Goal: Task Accomplishment & Management: Manage account settings

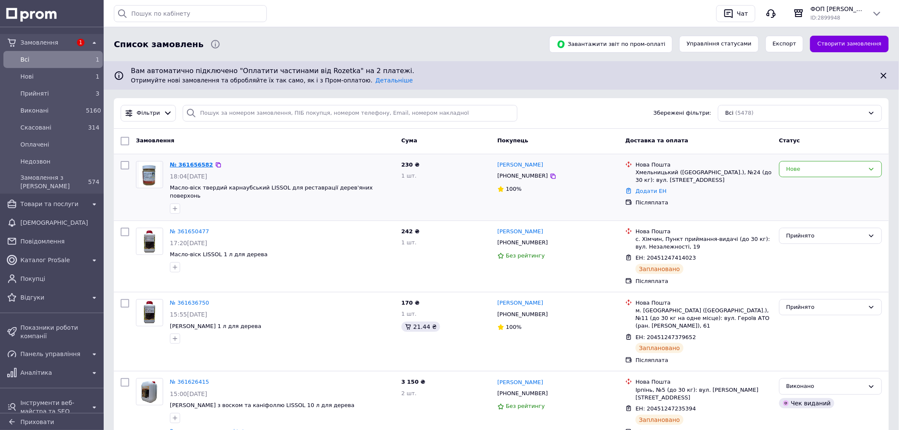
click at [193, 168] on link "№ 361656582" at bounding box center [191, 164] width 43 height 6
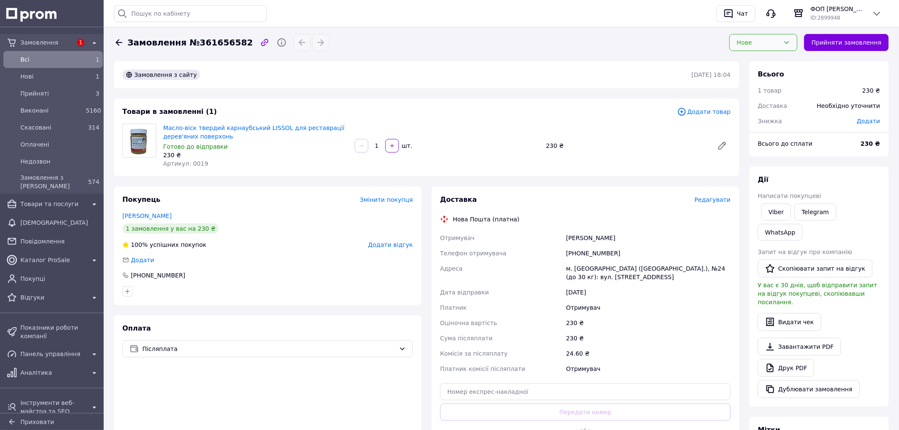
click at [729, 48] on div "Нове" at bounding box center [763, 42] width 68 height 17
click at [737, 67] on li "Прийнято" at bounding box center [763, 61] width 67 height 16
click at [716, 203] on span "Редагувати" at bounding box center [712, 199] width 36 height 7
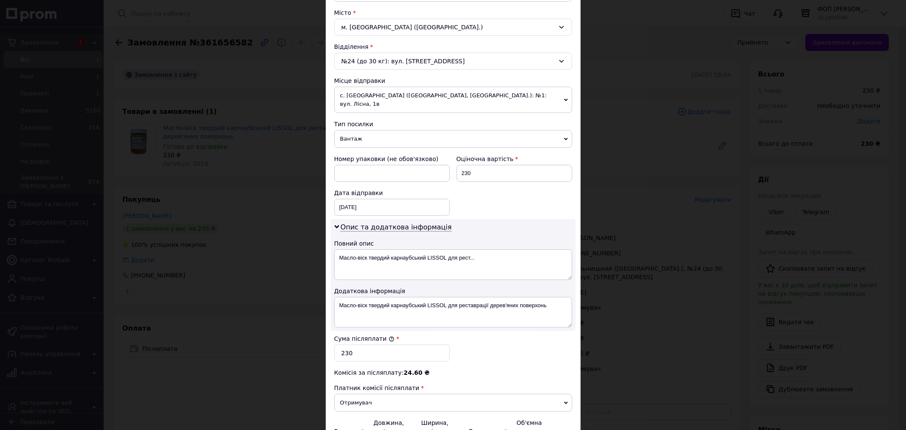
scroll to position [283, 0]
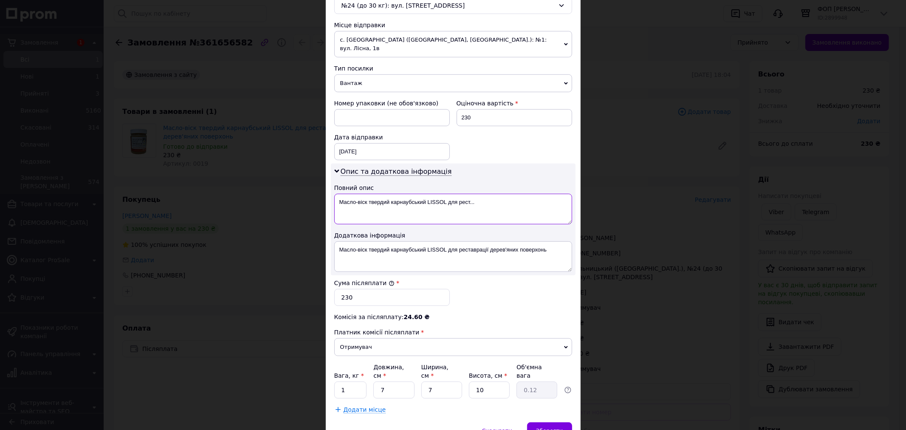
drag, startPoint x: 448, startPoint y: 250, endPoint x: 481, endPoint y: 250, distance: 33.1
click at [481, 224] on textarea "Масло-віск твердий карнаубський LISSOL для рест..." at bounding box center [453, 209] width 238 height 31
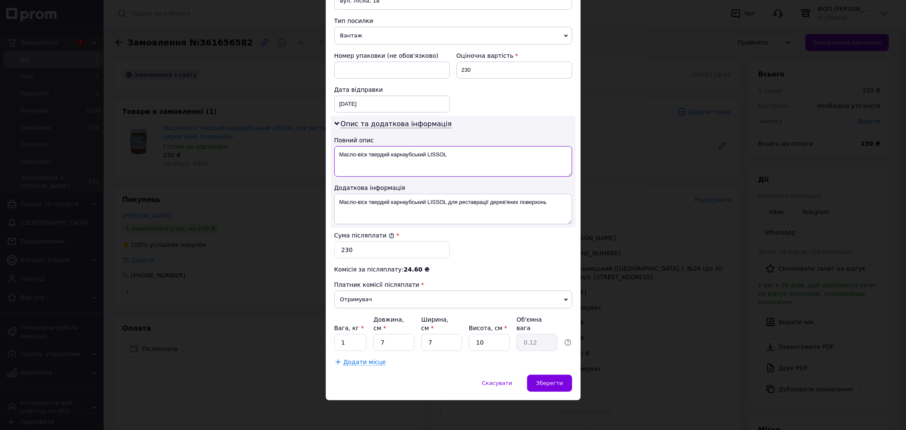
type textarea "Масло-віск твердий карнаубський LISSOL"
click at [364, 308] on span "Отримувач" at bounding box center [453, 299] width 238 height 18
click at [367, 322] on li "Відправник" at bounding box center [453, 316] width 238 height 13
click at [361, 351] on input "1" at bounding box center [350, 342] width 33 height 17
type input "0.3"
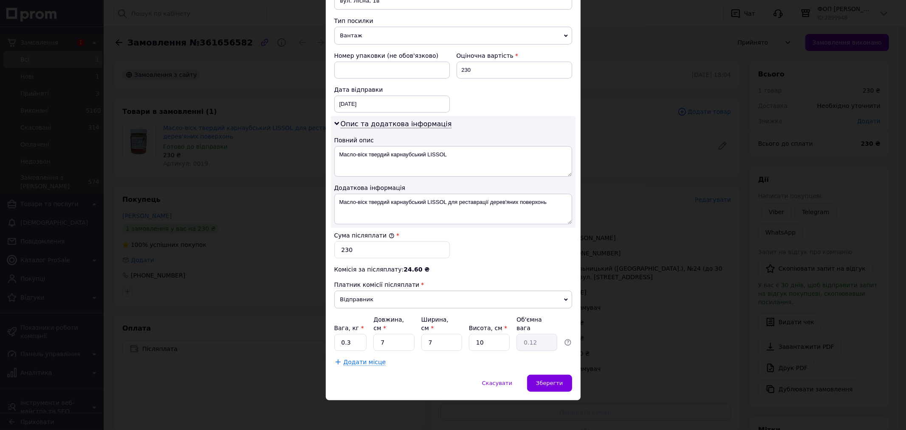
click at [447, 366] on div "Додати місце" at bounding box center [453, 362] width 238 height 8
click at [554, 386] on span "Зберегти" at bounding box center [549, 383] width 27 height 6
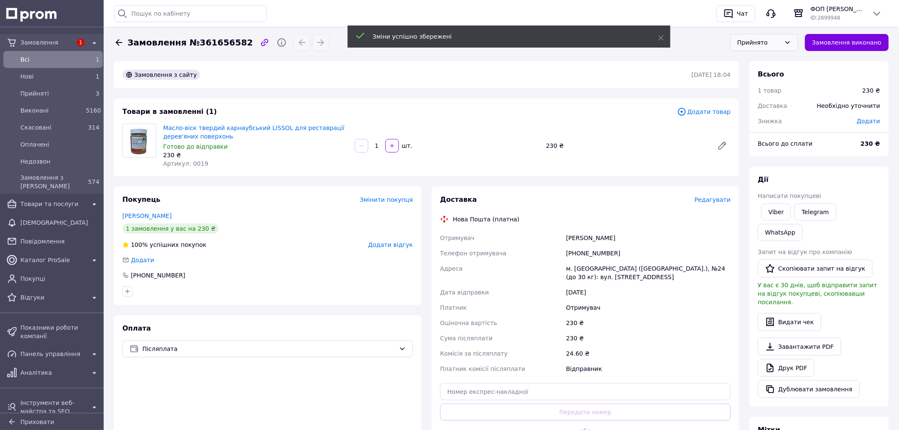
click at [706, 203] on span "Редагувати" at bounding box center [712, 199] width 36 height 7
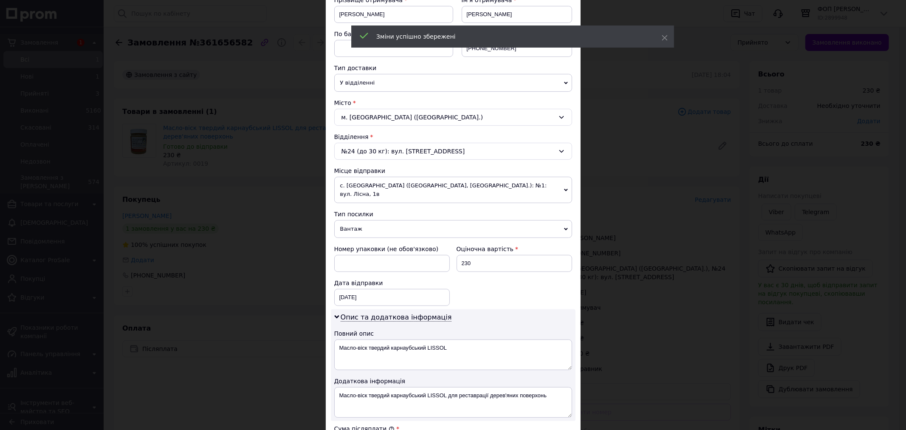
scroll to position [141, 0]
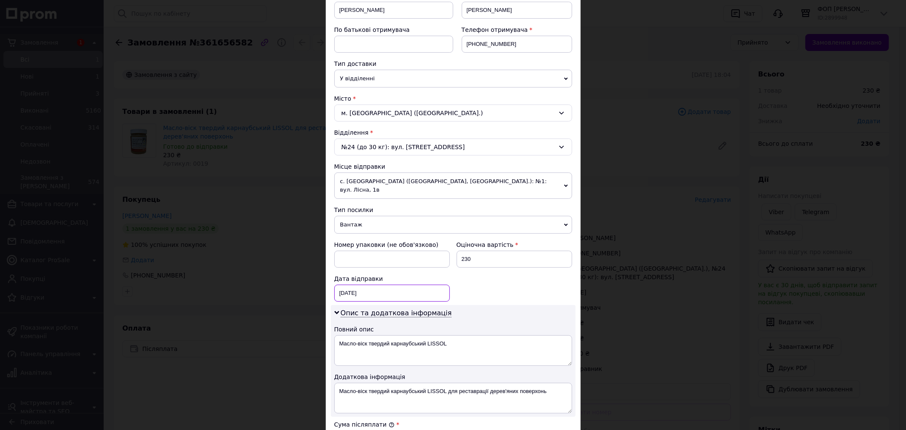
click at [376, 302] on div "[DATE] < 2025 > < Сентябрь > Пн Вт Ср Чт Пт Сб Вс 1 2 3 4 5 6 7 8 9 10 11 12 13…" at bounding box center [392, 293] width 116 height 17
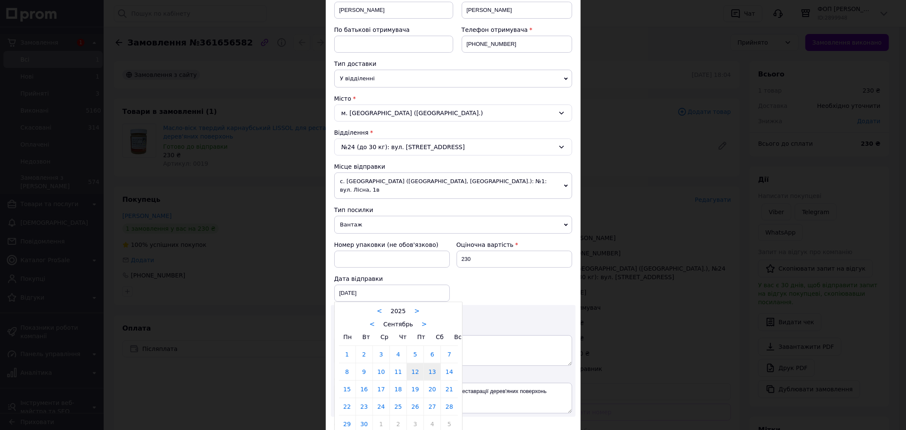
click at [430, 380] on link "13" at bounding box center [432, 371] width 17 height 17
type input "[DATE]"
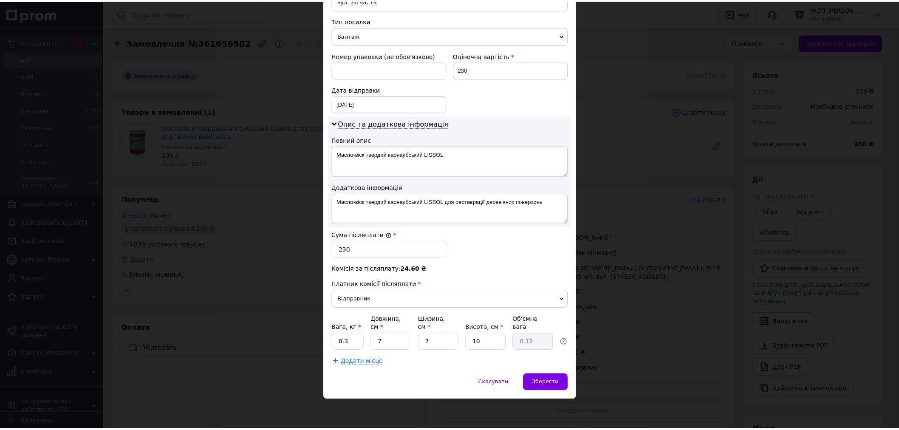
scroll to position [400, 0]
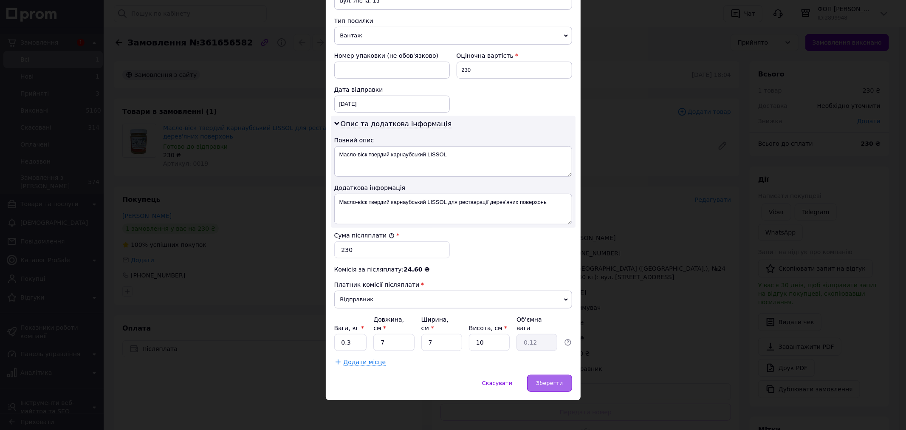
click at [558, 383] on span "Зберегти" at bounding box center [549, 383] width 27 height 6
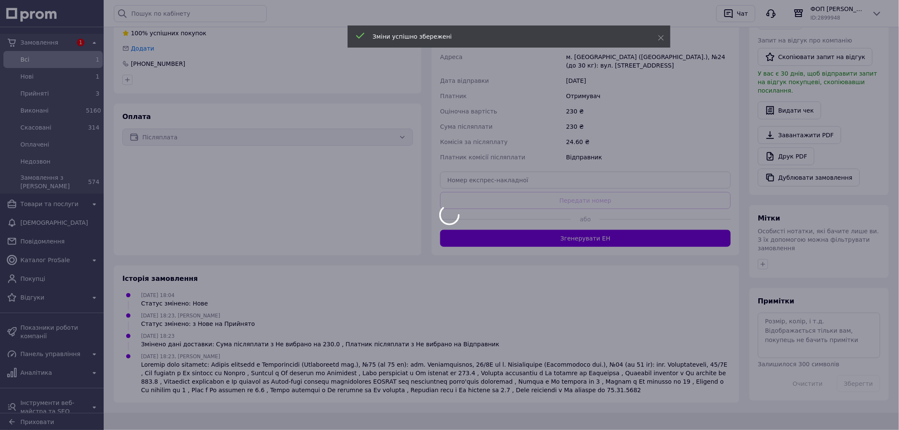
scroll to position [236, 0]
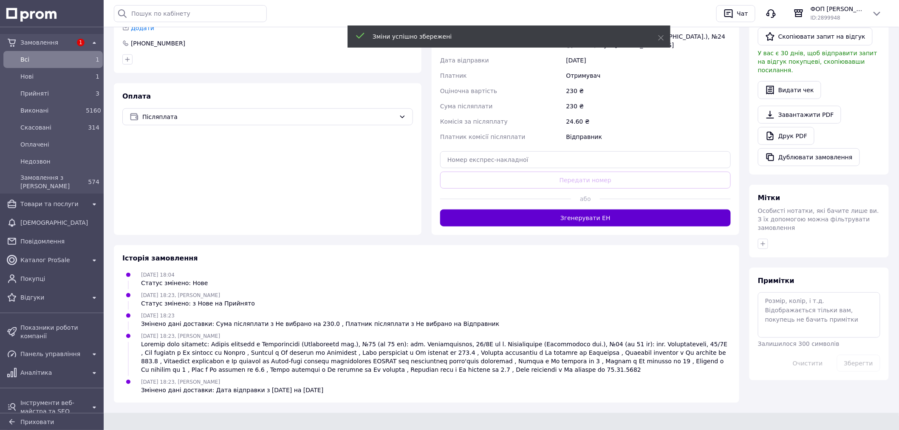
click at [577, 226] on button "Згенерувати ЕН" at bounding box center [585, 217] width 290 height 17
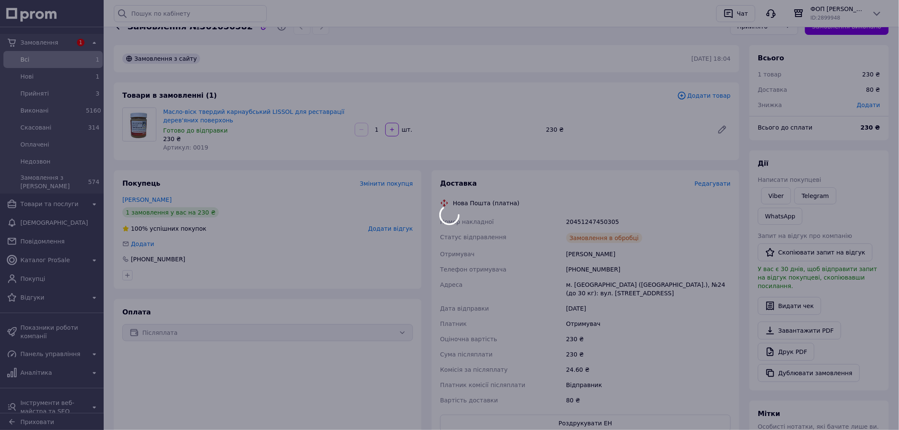
scroll to position [0, 0]
